Goal: Transaction & Acquisition: Purchase product/service

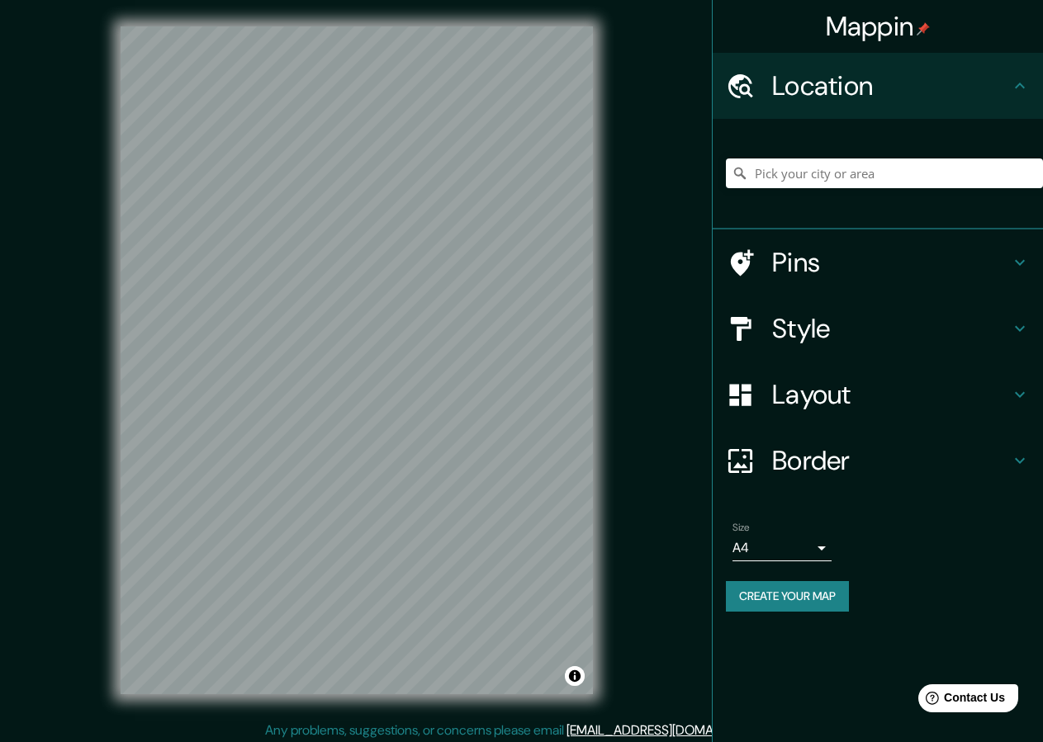
click at [783, 344] on h4 "Style" at bounding box center [891, 328] width 238 height 33
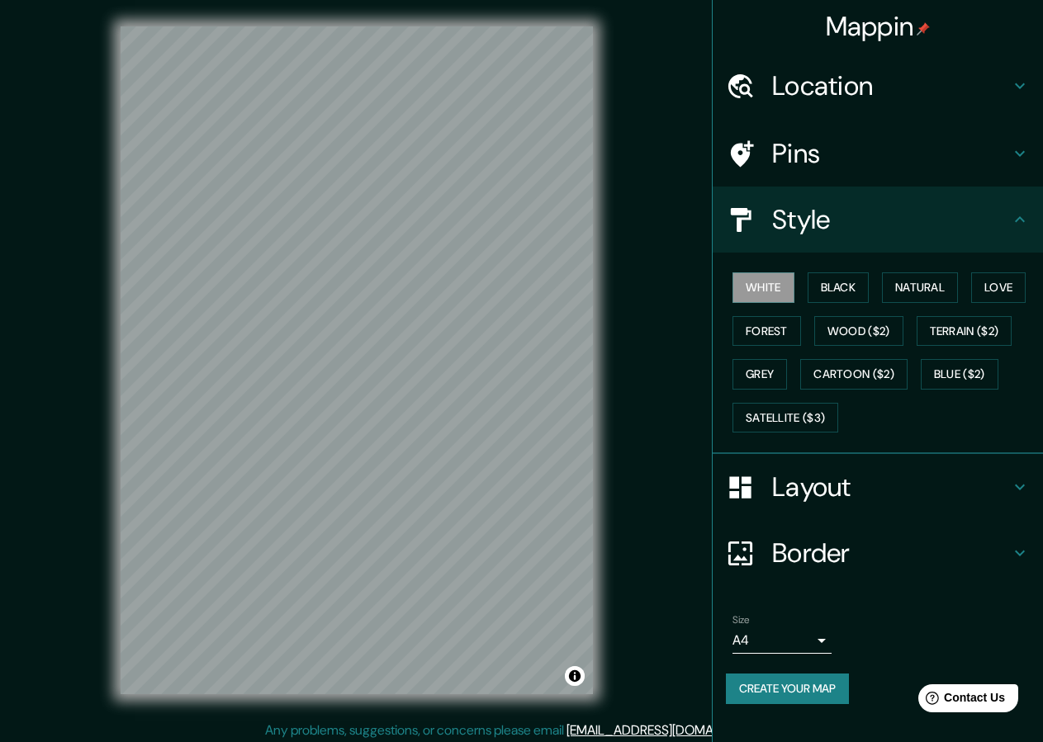
click at [847, 270] on div "White Black Natural Love Forest Wood ($2) Terrain ($2) Grey Cartoon ($2) Blue (…" at bounding box center [884, 352] width 317 height 173
click at [847, 277] on button "Black" at bounding box center [838, 287] width 62 height 31
click at [817, 694] on button "Create your map" at bounding box center [787, 689] width 123 height 31
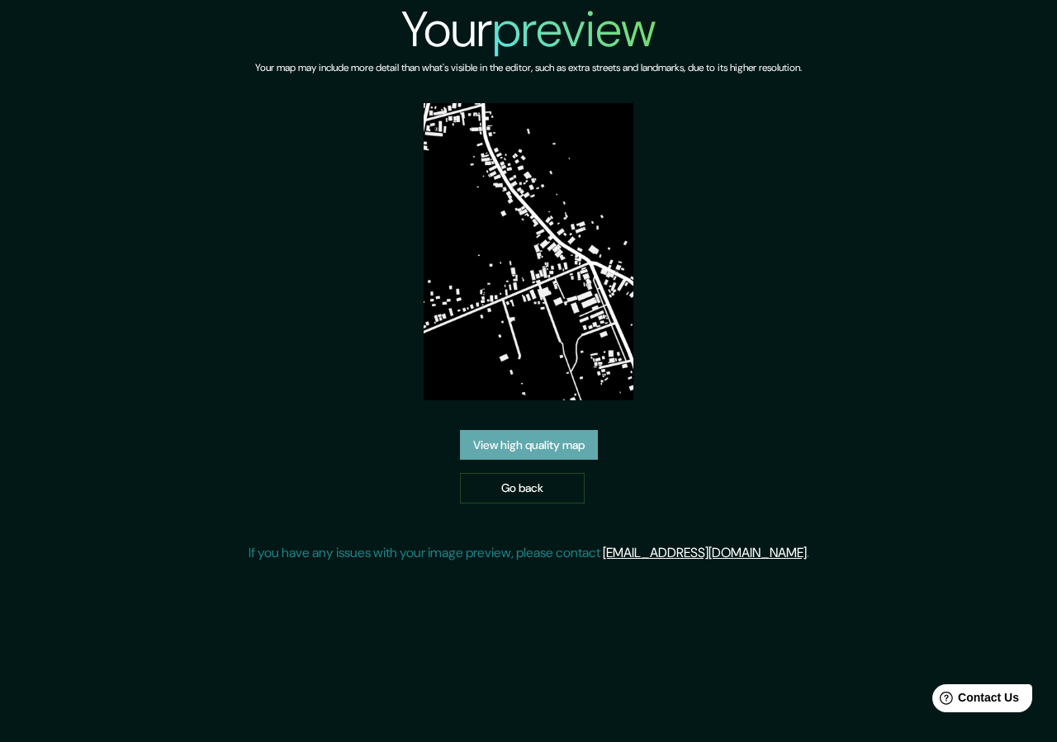
click at [507, 435] on link "View high quality map" at bounding box center [529, 445] width 138 height 31
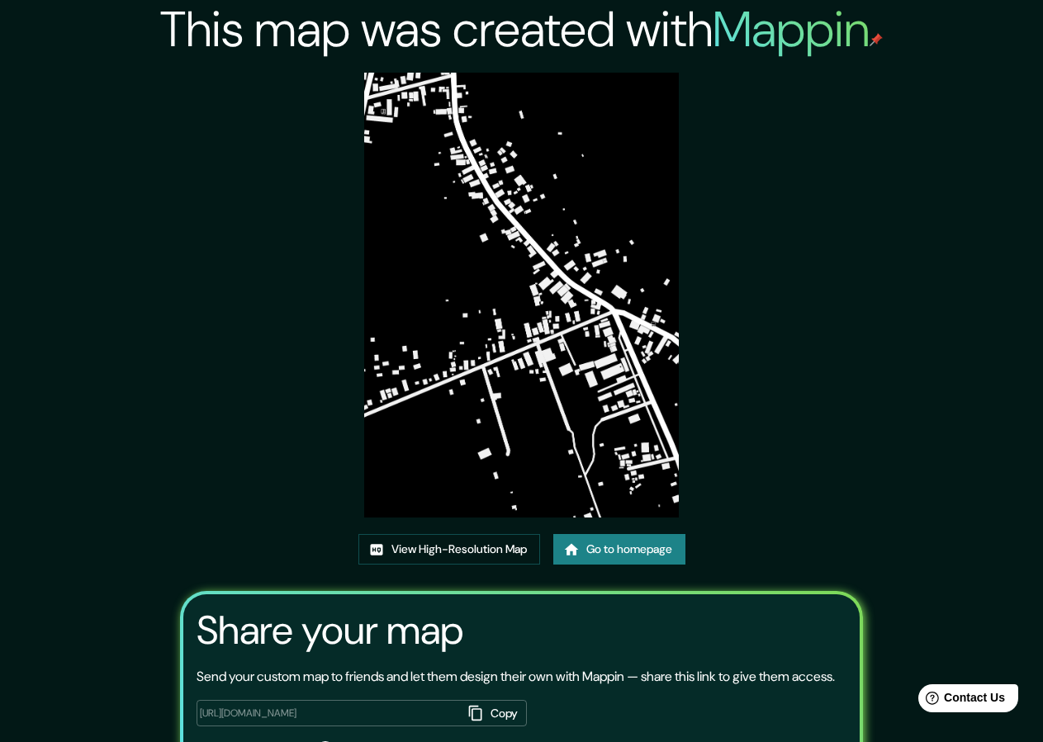
click at [440, 542] on link "View High-Resolution Map" at bounding box center [449, 549] width 182 height 31
click at [621, 559] on link "Go to homepage" at bounding box center [619, 549] width 132 height 31
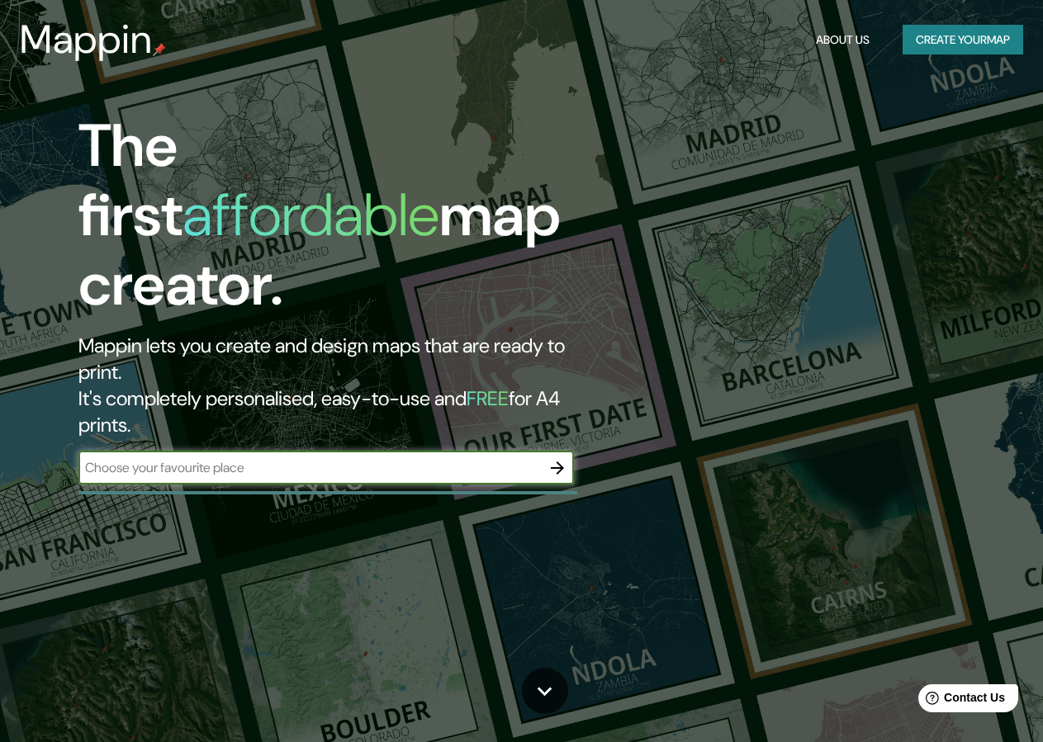
click at [938, 48] on button "Create your map" at bounding box center [962, 40] width 121 height 31
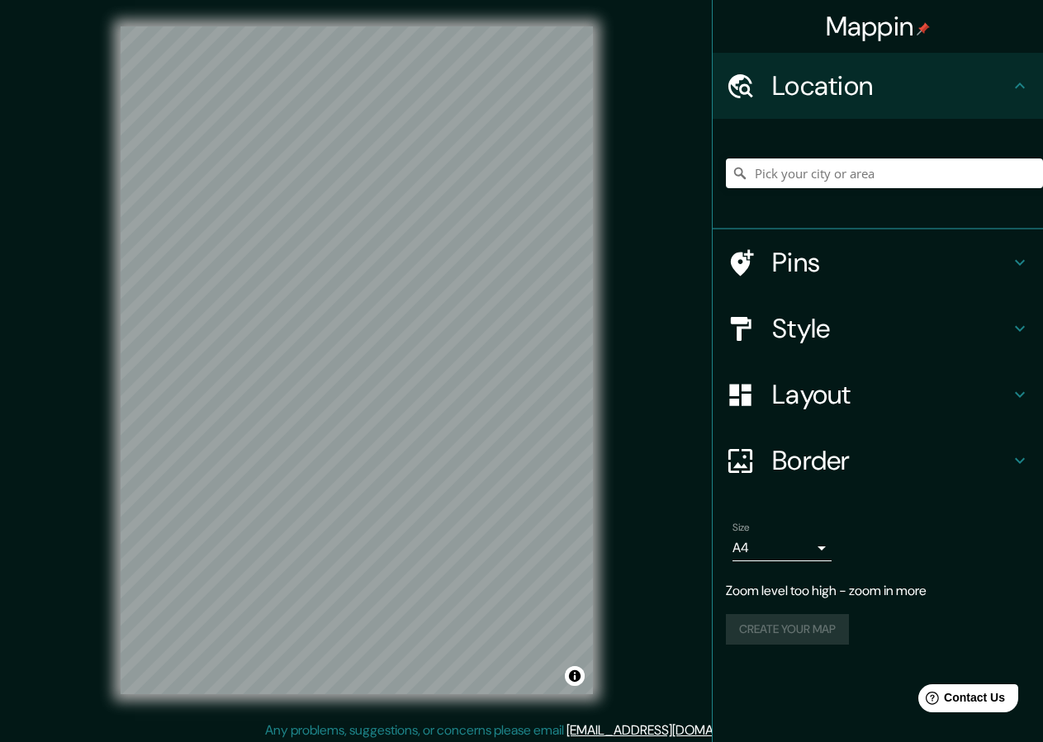
click at [654, 304] on div "Mappin Location Pins Style Layout Border Choose a border. Hint : you can make l…" at bounding box center [521, 373] width 1043 height 747
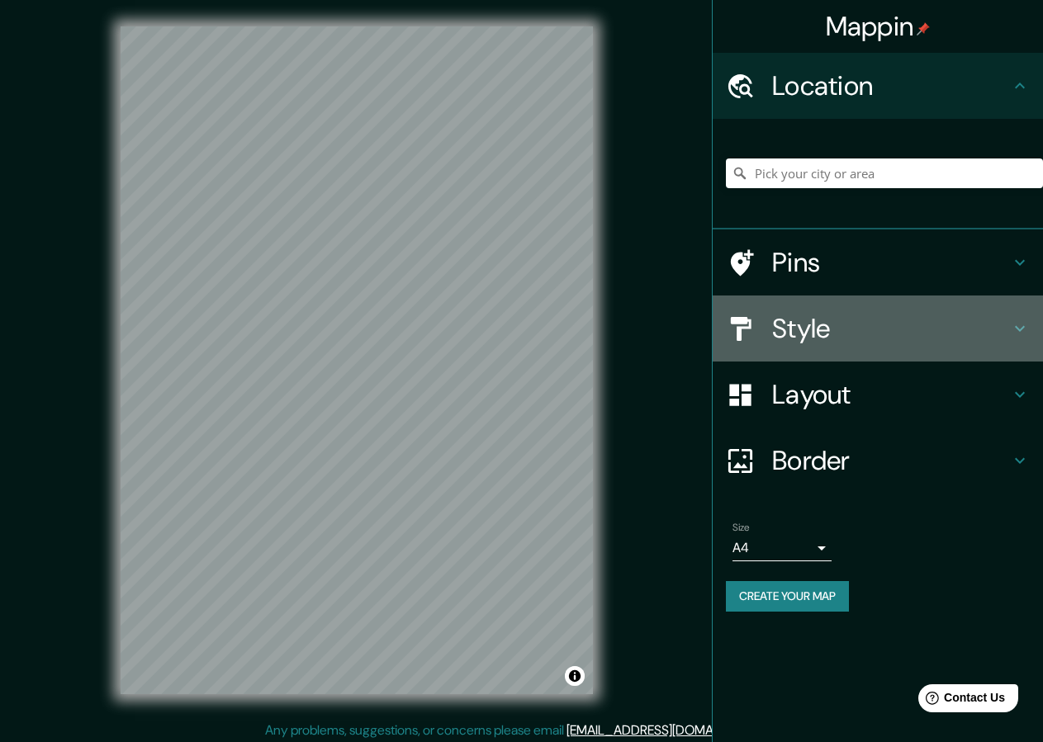
click at [802, 330] on h4 "Style" at bounding box center [891, 328] width 238 height 33
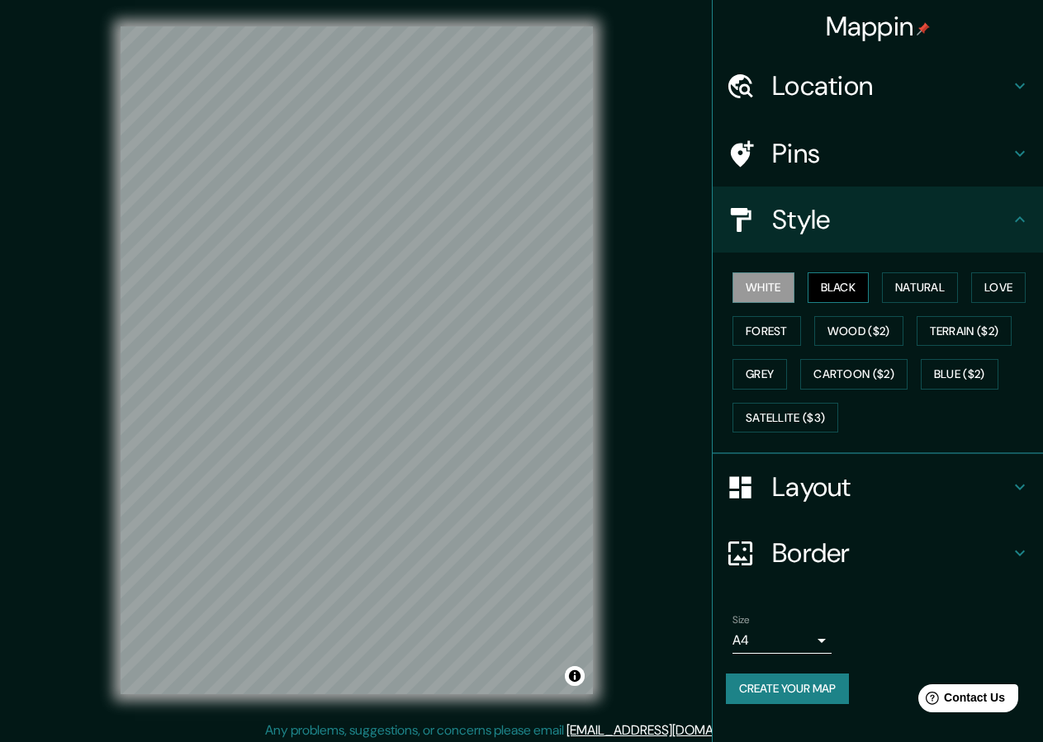
click at [840, 288] on button "Black" at bounding box center [838, 287] width 62 height 31
click at [828, 635] on body "Mappin Location Pins Style White Black Natural Love Forest Wood ($2) Terrain ($…" at bounding box center [521, 371] width 1043 height 742
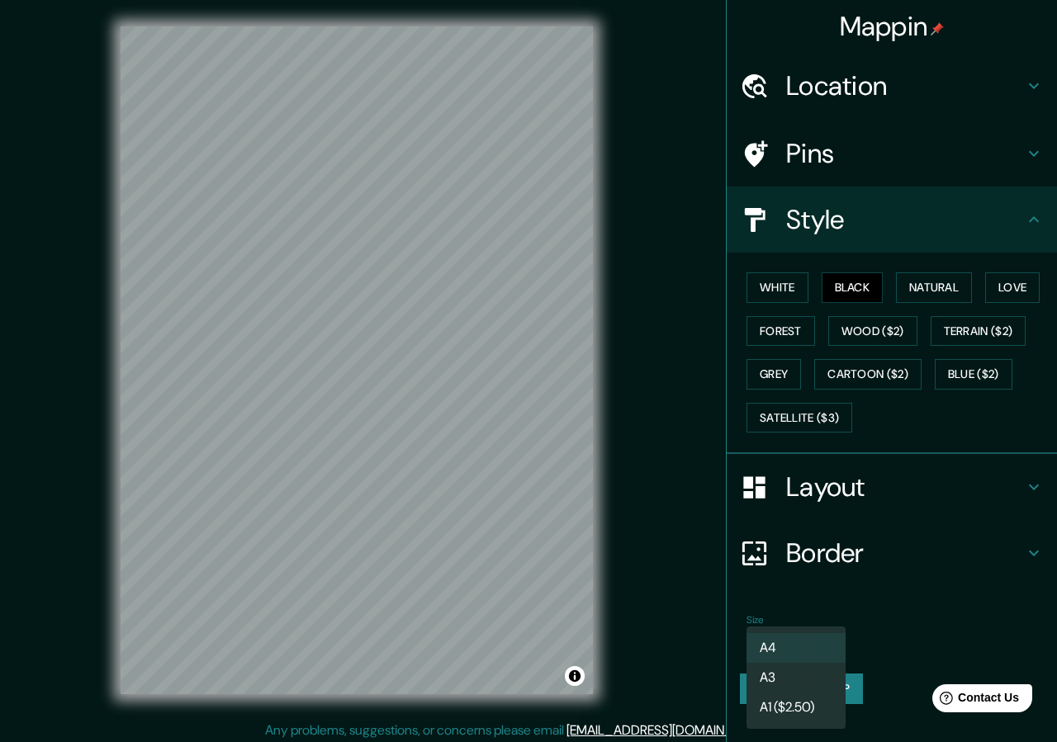
click at [952, 589] on div at bounding box center [528, 371] width 1057 height 742
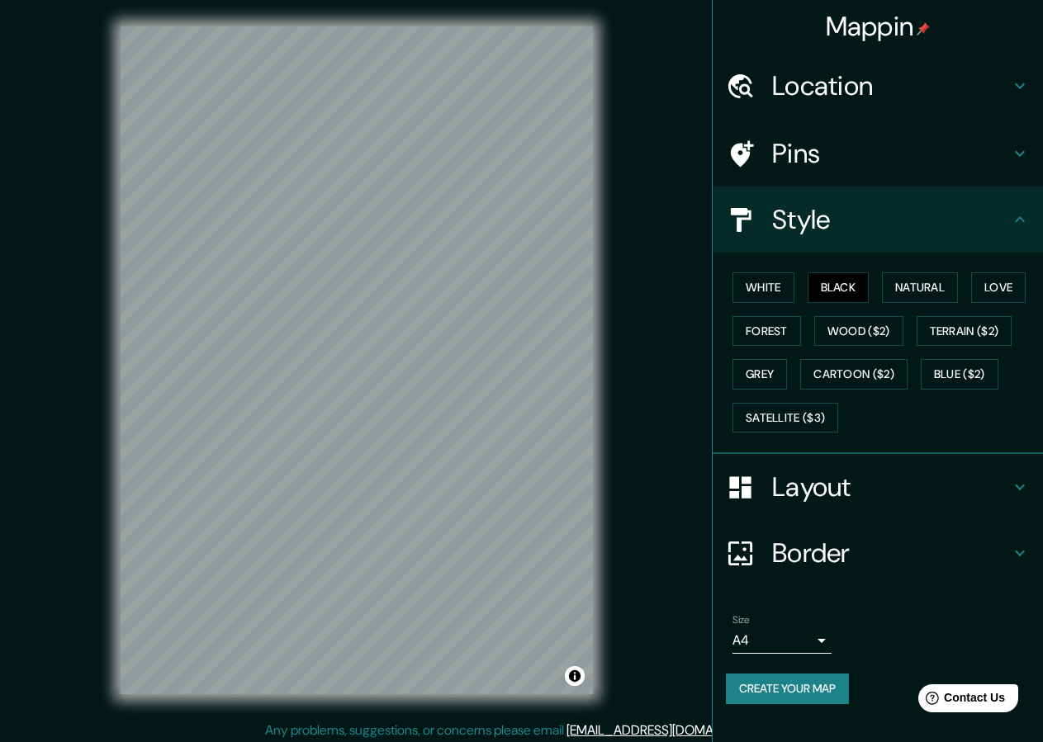
click at [901, 549] on h4 "Border" at bounding box center [891, 553] width 238 height 33
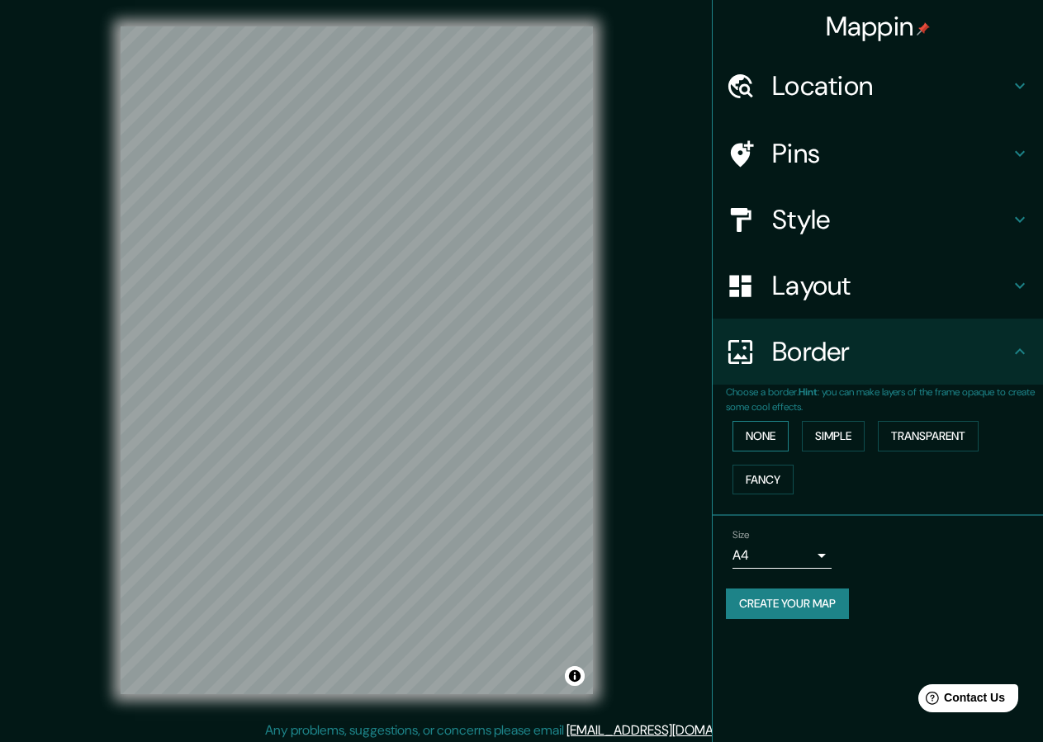
click at [778, 440] on button "None" at bounding box center [760, 436] width 56 height 31
click at [885, 357] on h4 "Border" at bounding box center [891, 351] width 238 height 33
click at [819, 603] on button "Create your map" at bounding box center [787, 604] width 123 height 31
click at [766, 603] on button "Create your map" at bounding box center [787, 604] width 123 height 31
click at [783, 600] on button "Create your map" at bounding box center [787, 604] width 123 height 31
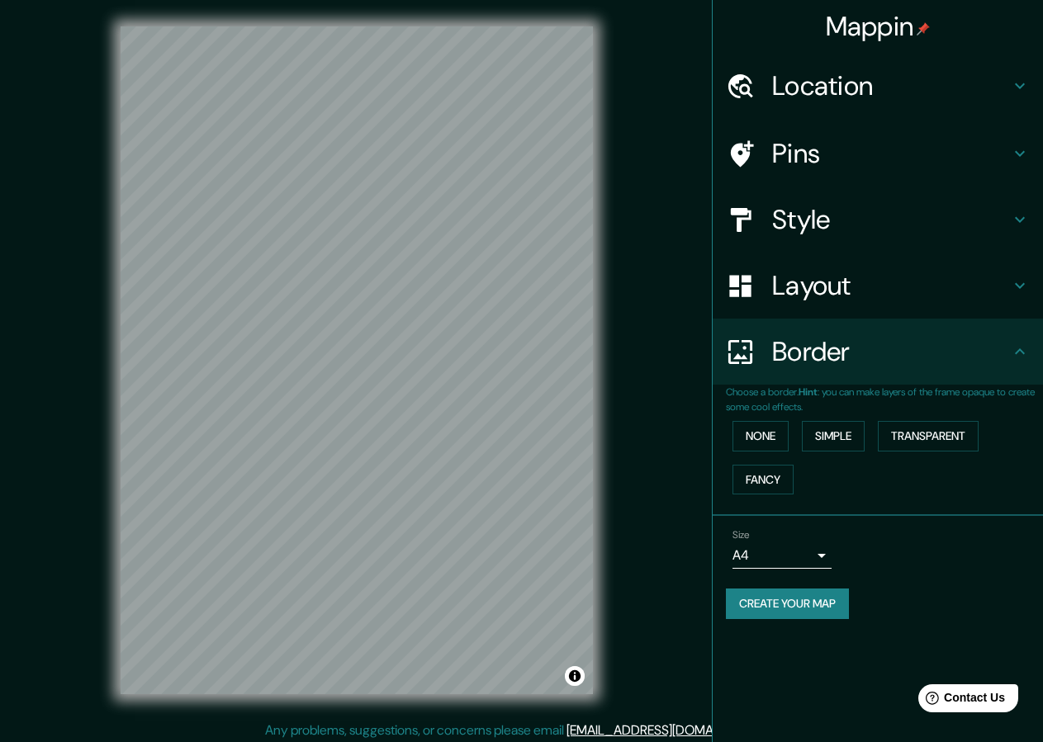
click at [799, 609] on button "Create your map" at bounding box center [787, 604] width 123 height 31
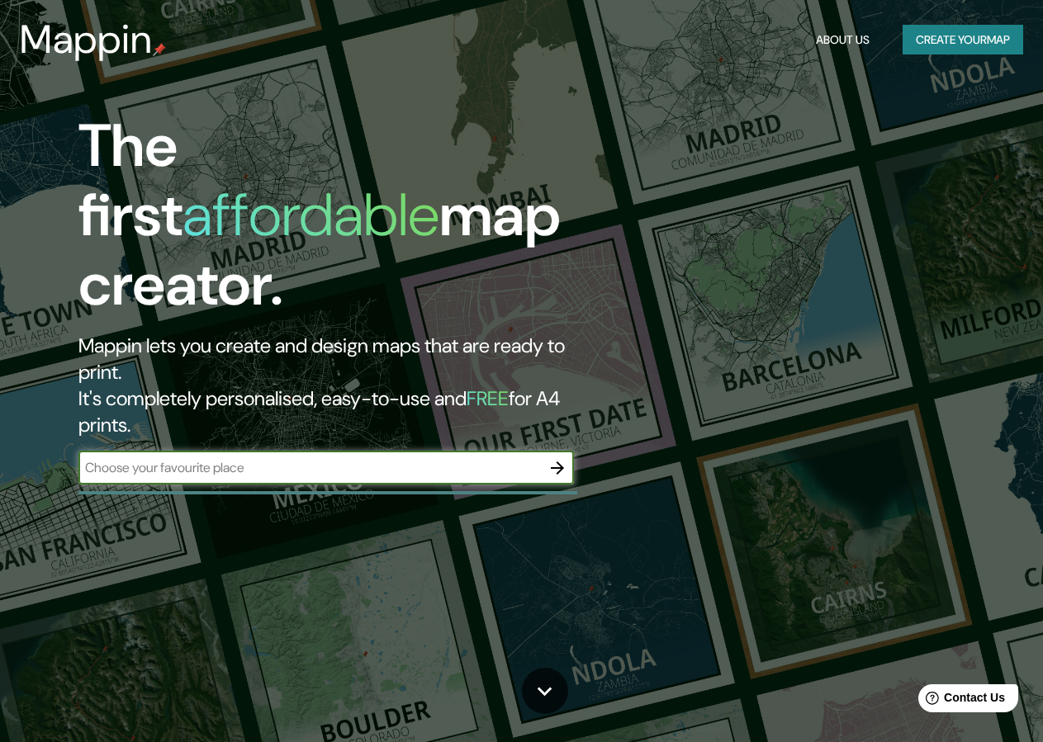
click at [558, 458] on icon "button" at bounding box center [557, 468] width 20 height 20
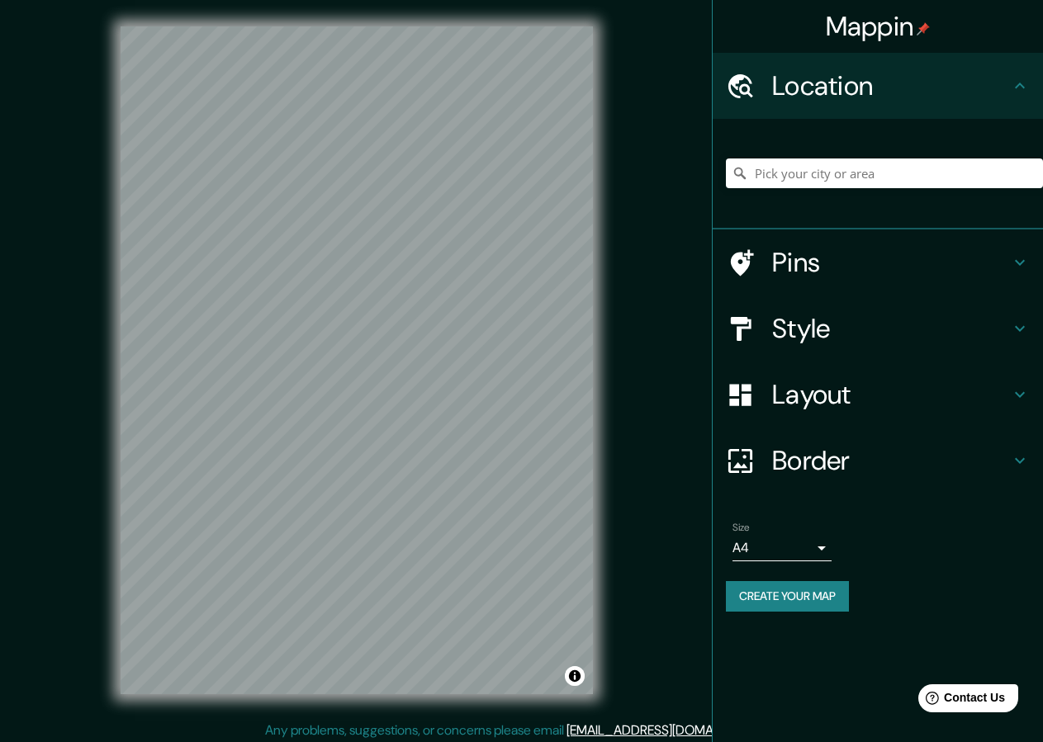
click at [793, 321] on h4 "Style" at bounding box center [891, 328] width 238 height 33
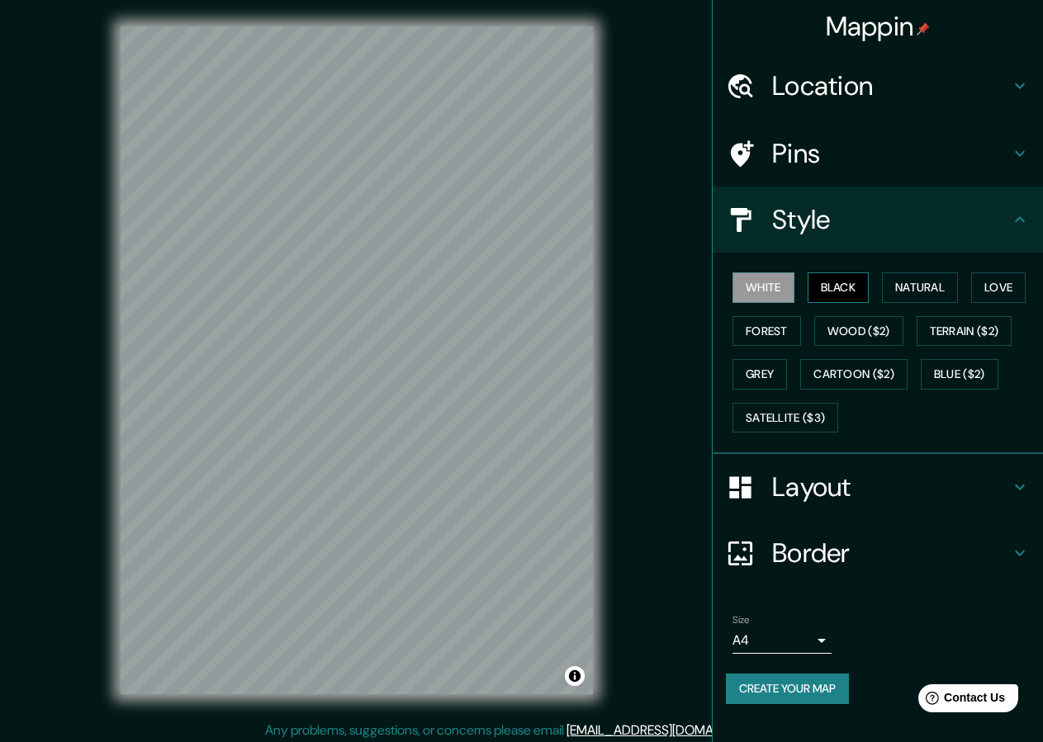
click at [858, 286] on button "Black" at bounding box center [838, 287] width 62 height 31
click at [779, 684] on button "Create your map" at bounding box center [787, 689] width 123 height 31
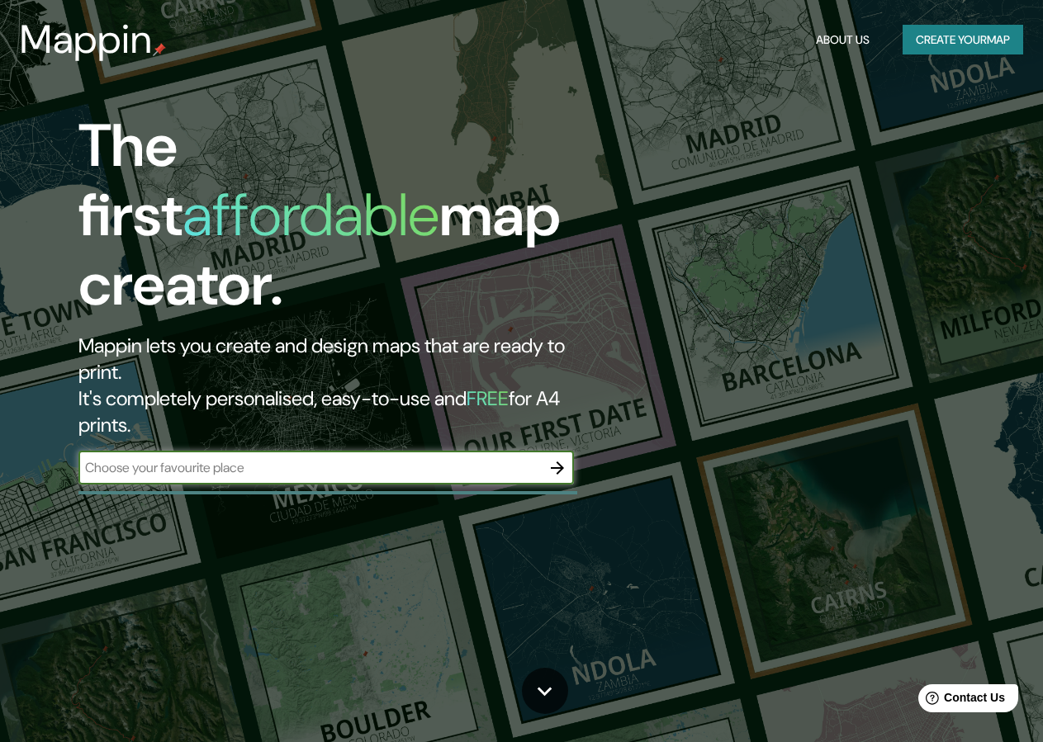
click at [563, 458] on icon "button" at bounding box center [557, 468] width 20 height 20
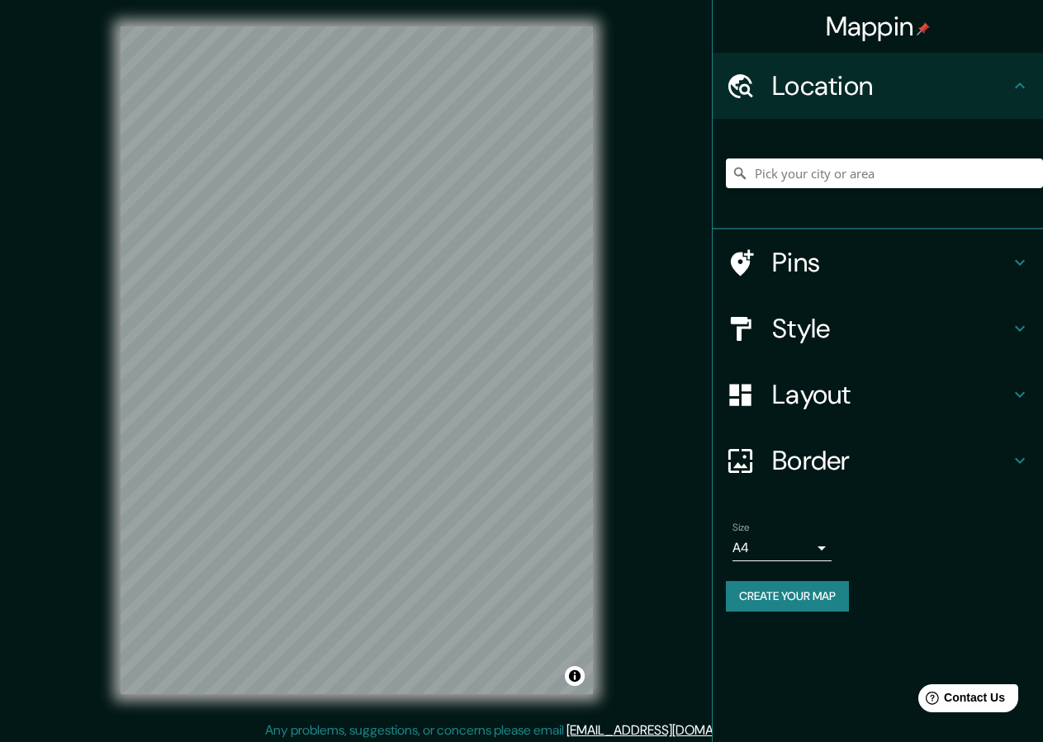
click at [815, 330] on h4 "Style" at bounding box center [891, 328] width 238 height 33
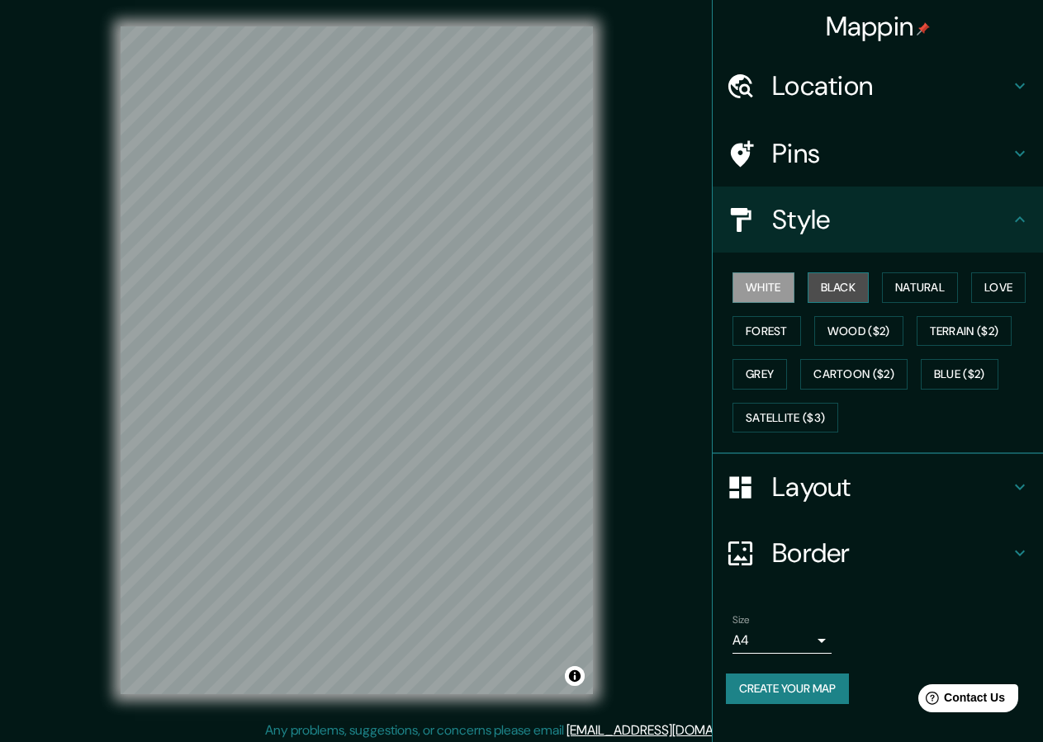
click at [849, 288] on button "Black" at bounding box center [838, 287] width 62 height 31
click at [812, 683] on button "Create your map" at bounding box center [787, 689] width 123 height 31
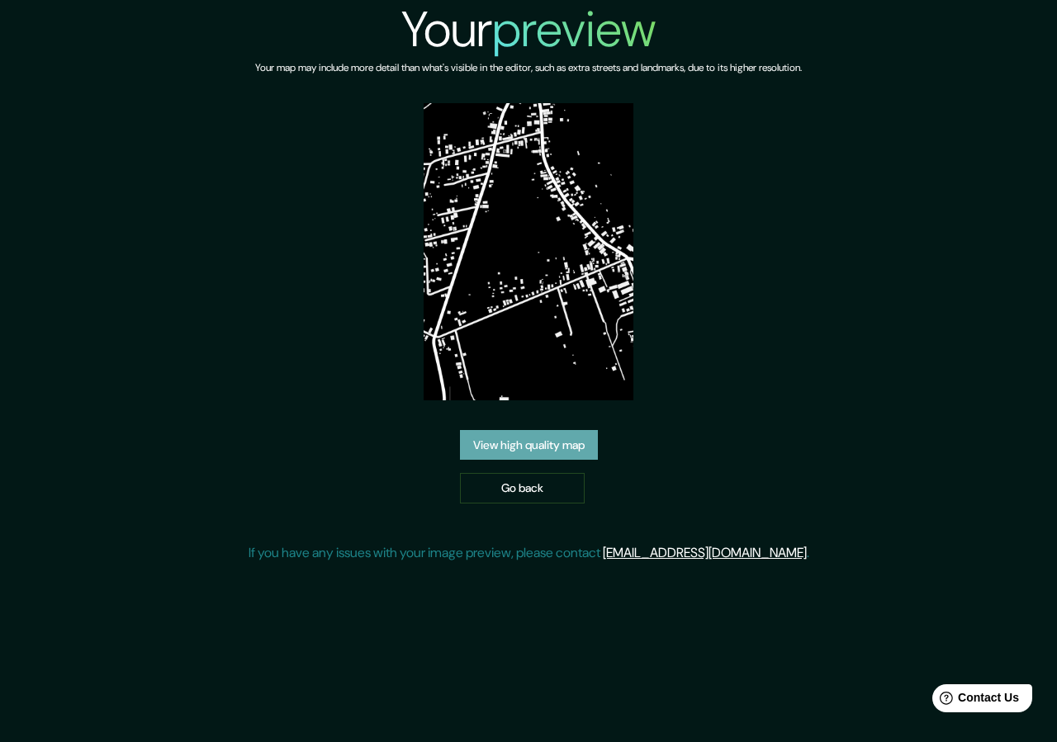
click at [539, 456] on link "View high quality map" at bounding box center [529, 445] width 138 height 31
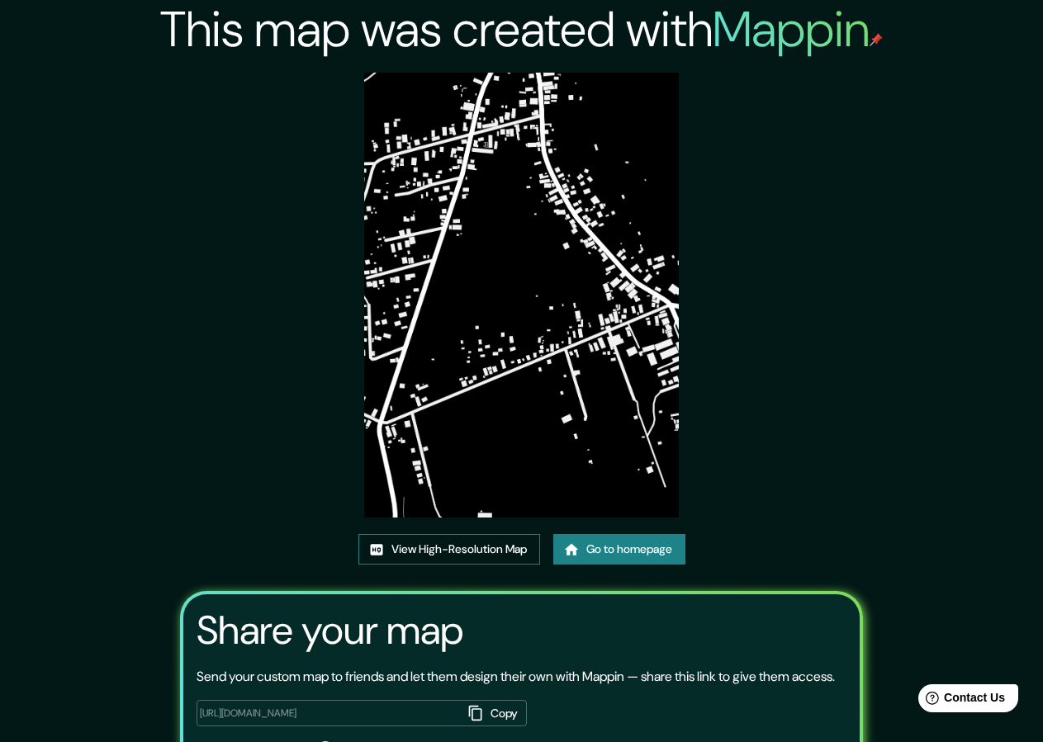
click at [462, 550] on link "View High-Resolution Map" at bounding box center [449, 549] width 182 height 31
